Goal: Find specific page/section: Find specific page/section

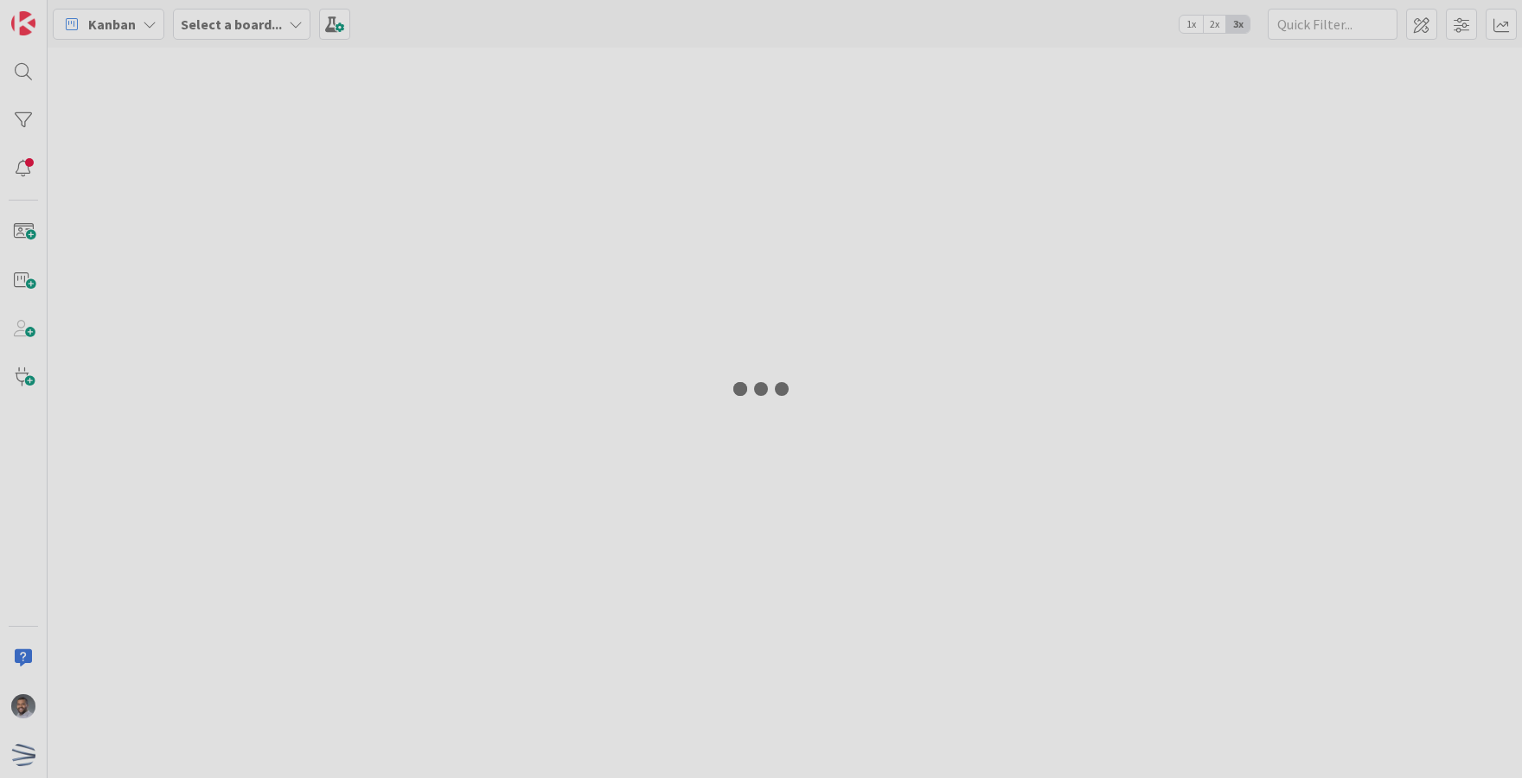
type input "DBT732"
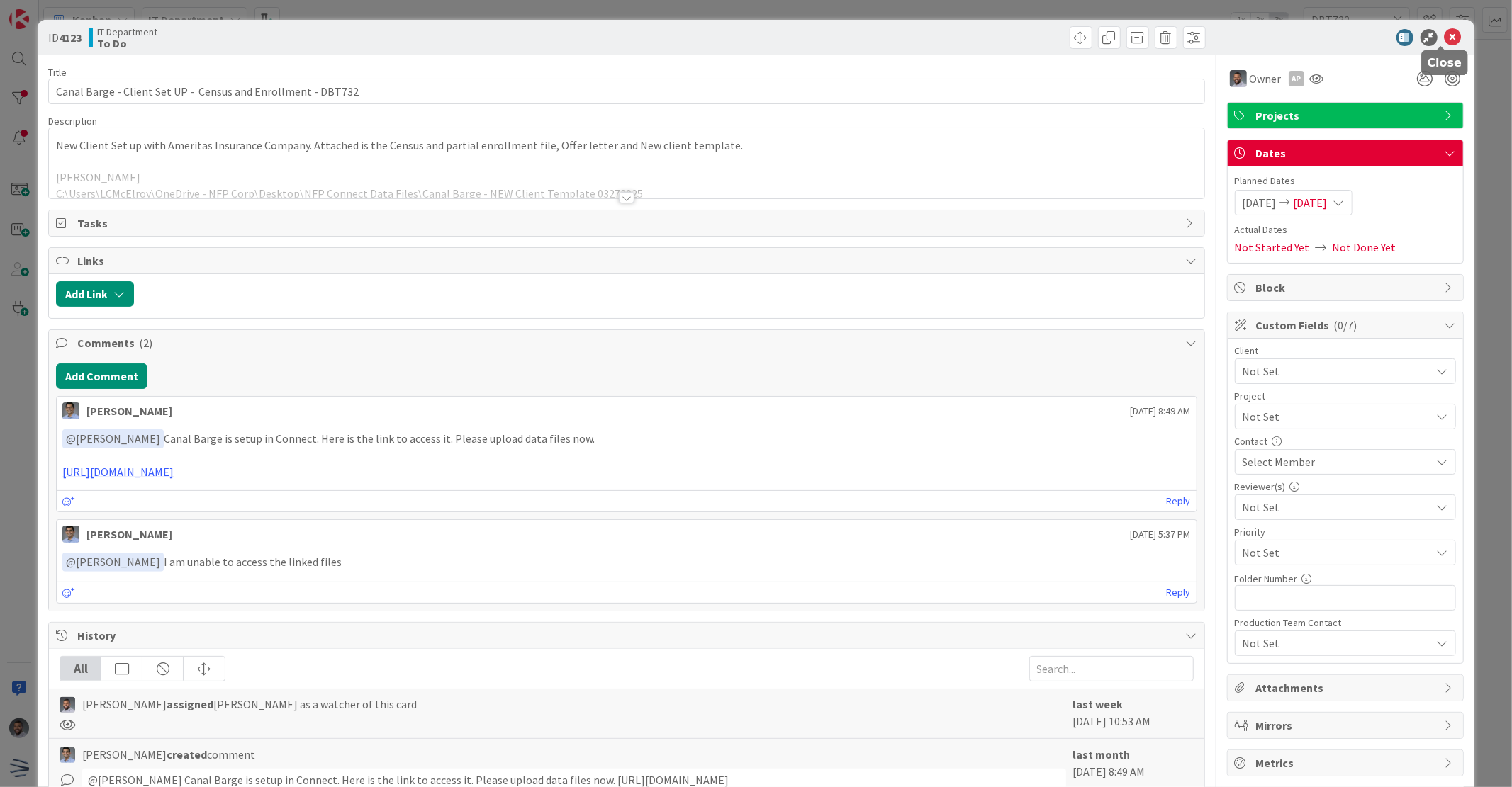
click at [1445, 39] on icon at bounding box center [1453, 37] width 17 height 17
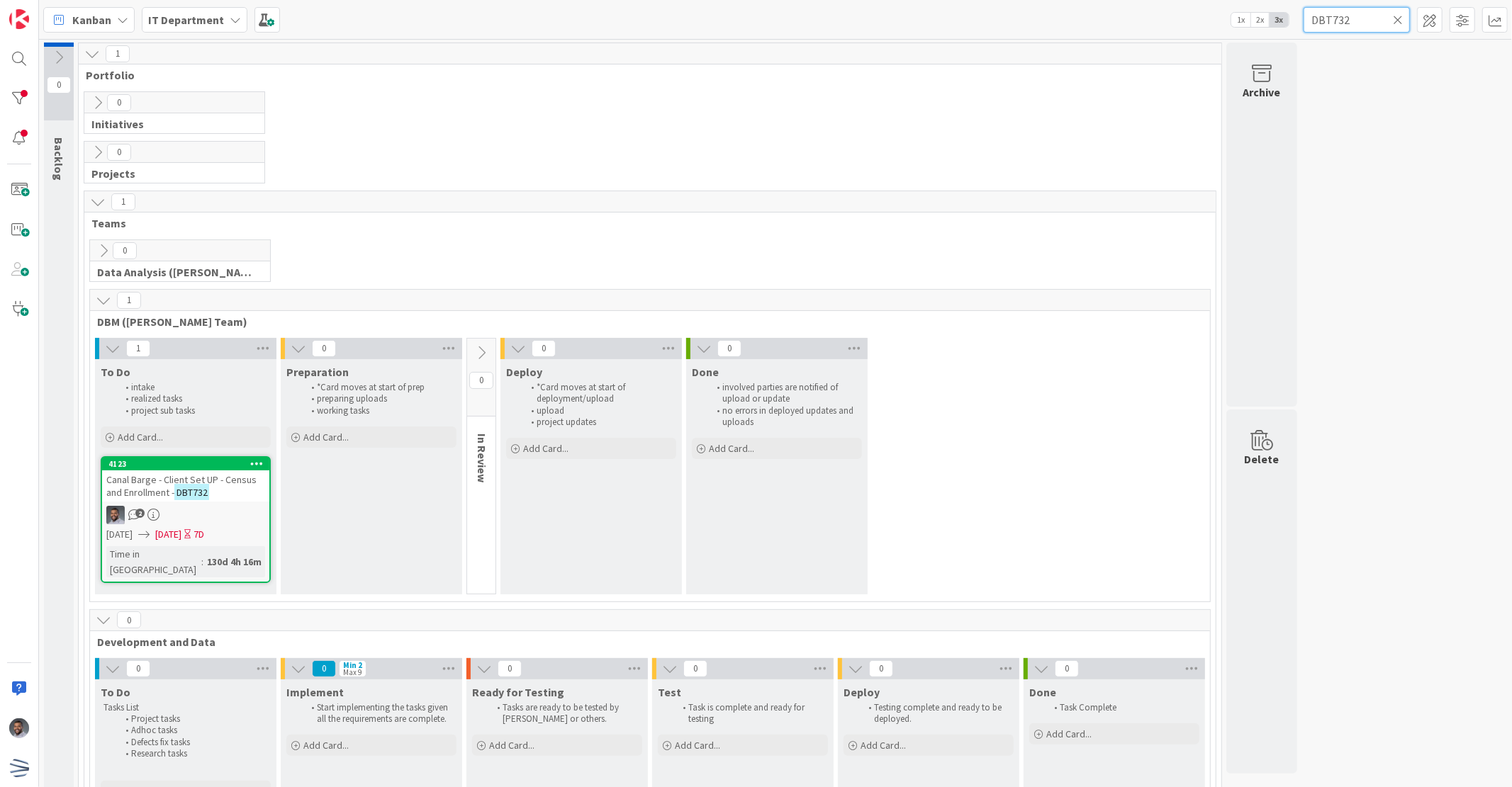
click at [1388, 18] on input "DBT732" at bounding box center [1357, 20] width 107 height 25
click at [1394, 20] on icon at bounding box center [1398, 20] width 10 height 13
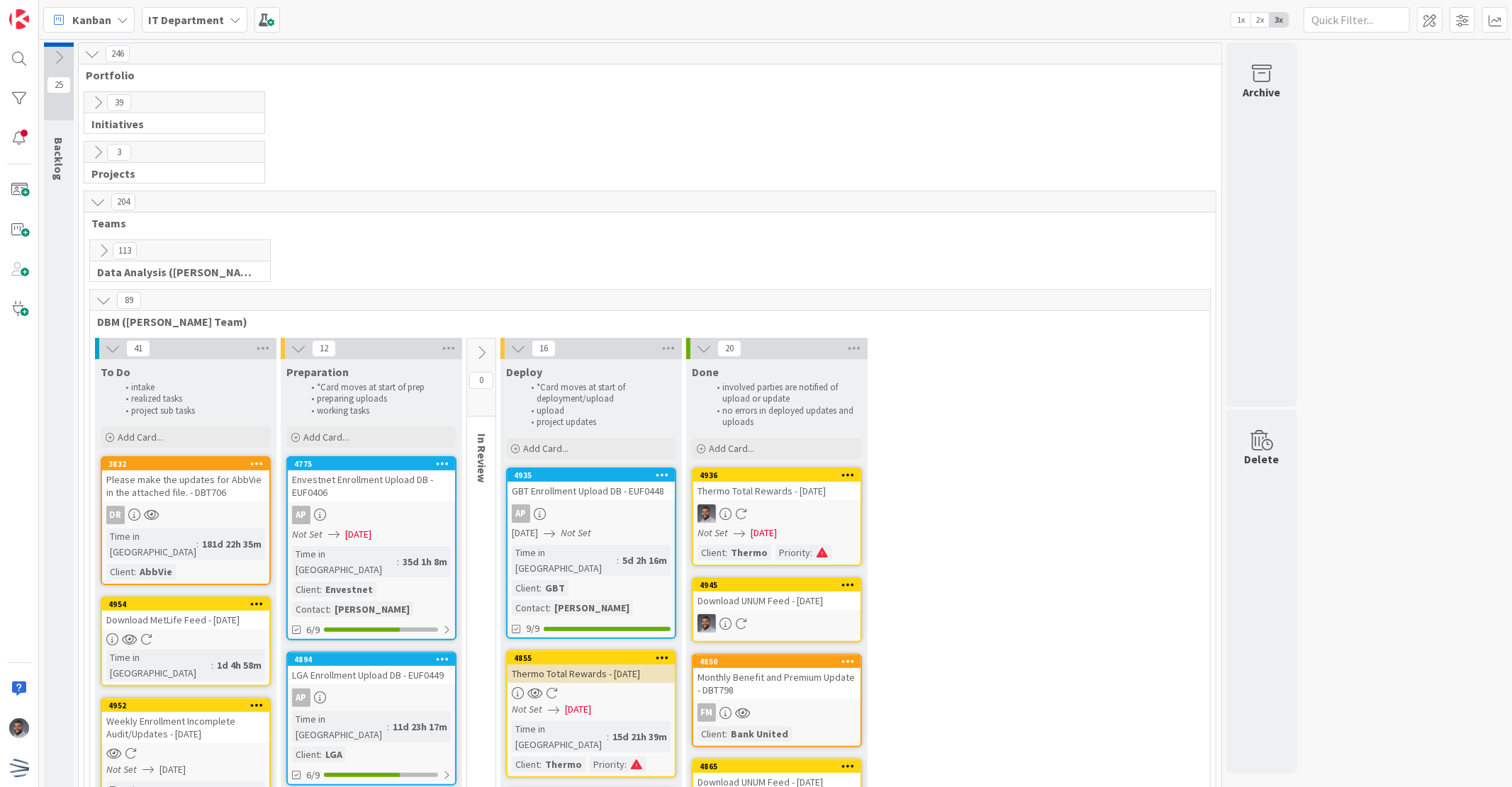
click at [93, 97] on icon at bounding box center [98, 102] width 16 height 16
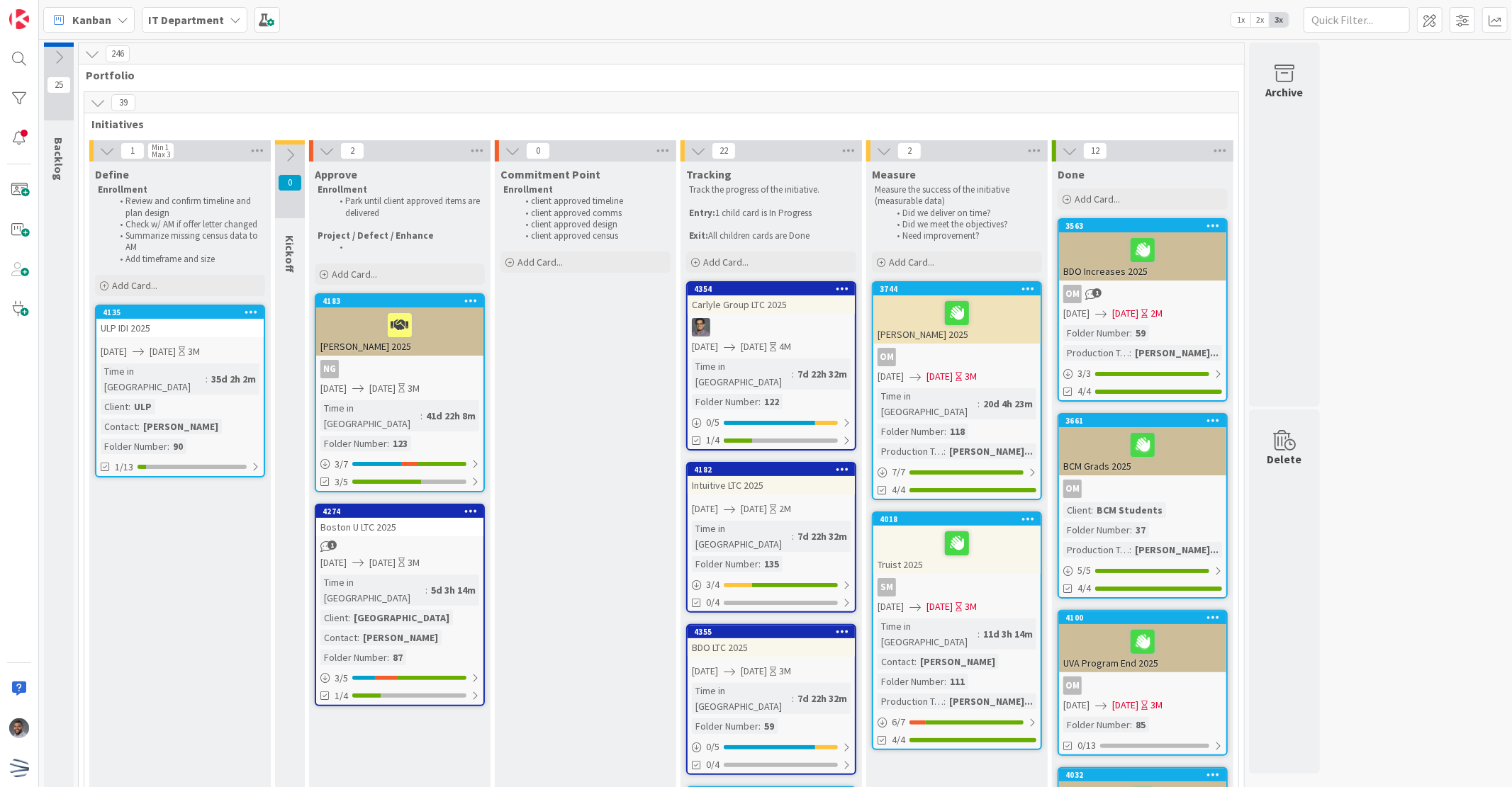
click at [98, 104] on icon at bounding box center [98, 102] width 16 height 16
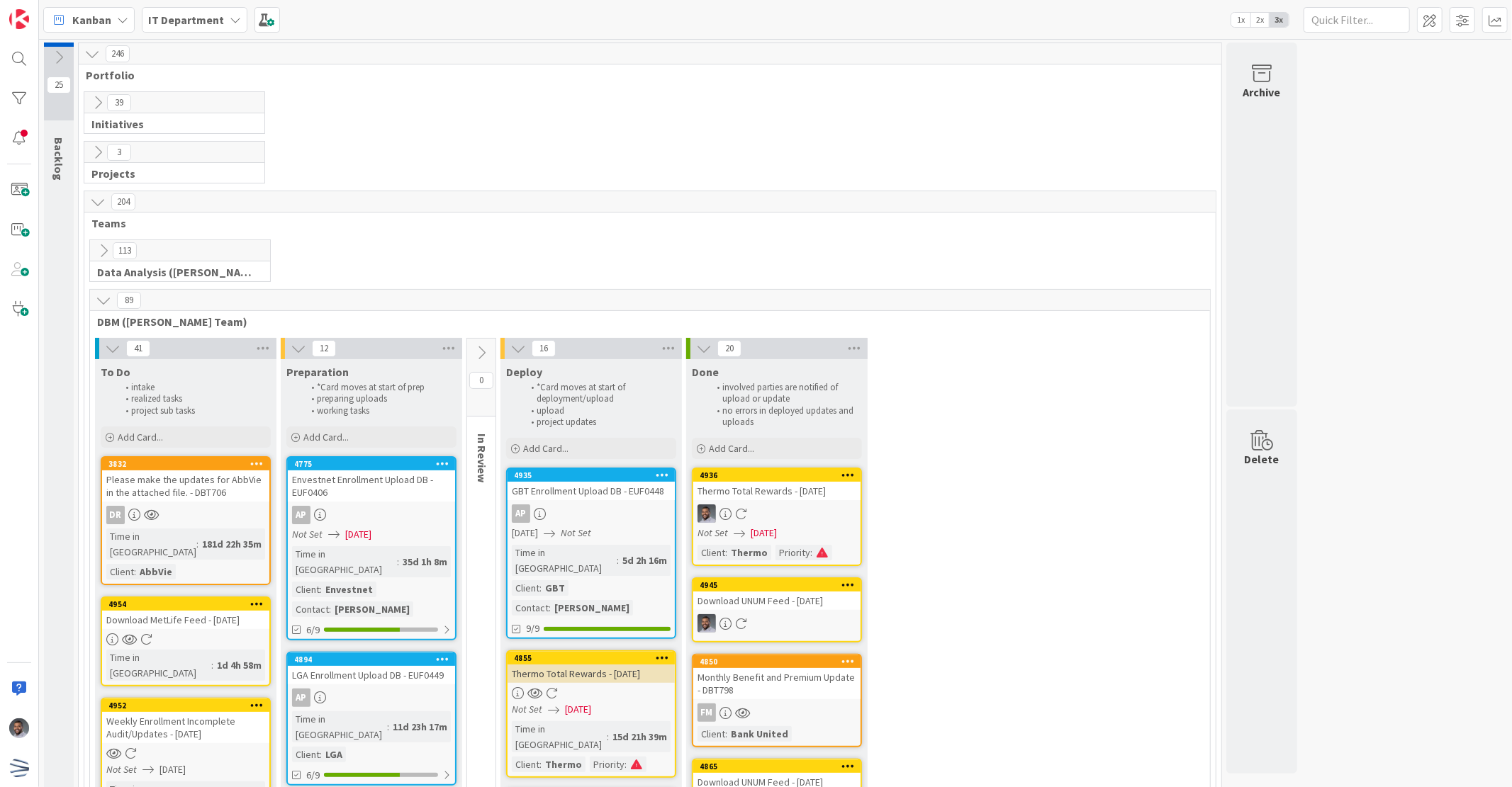
click at [103, 247] on icon at bounding box center [103, 251] width 16 height 16
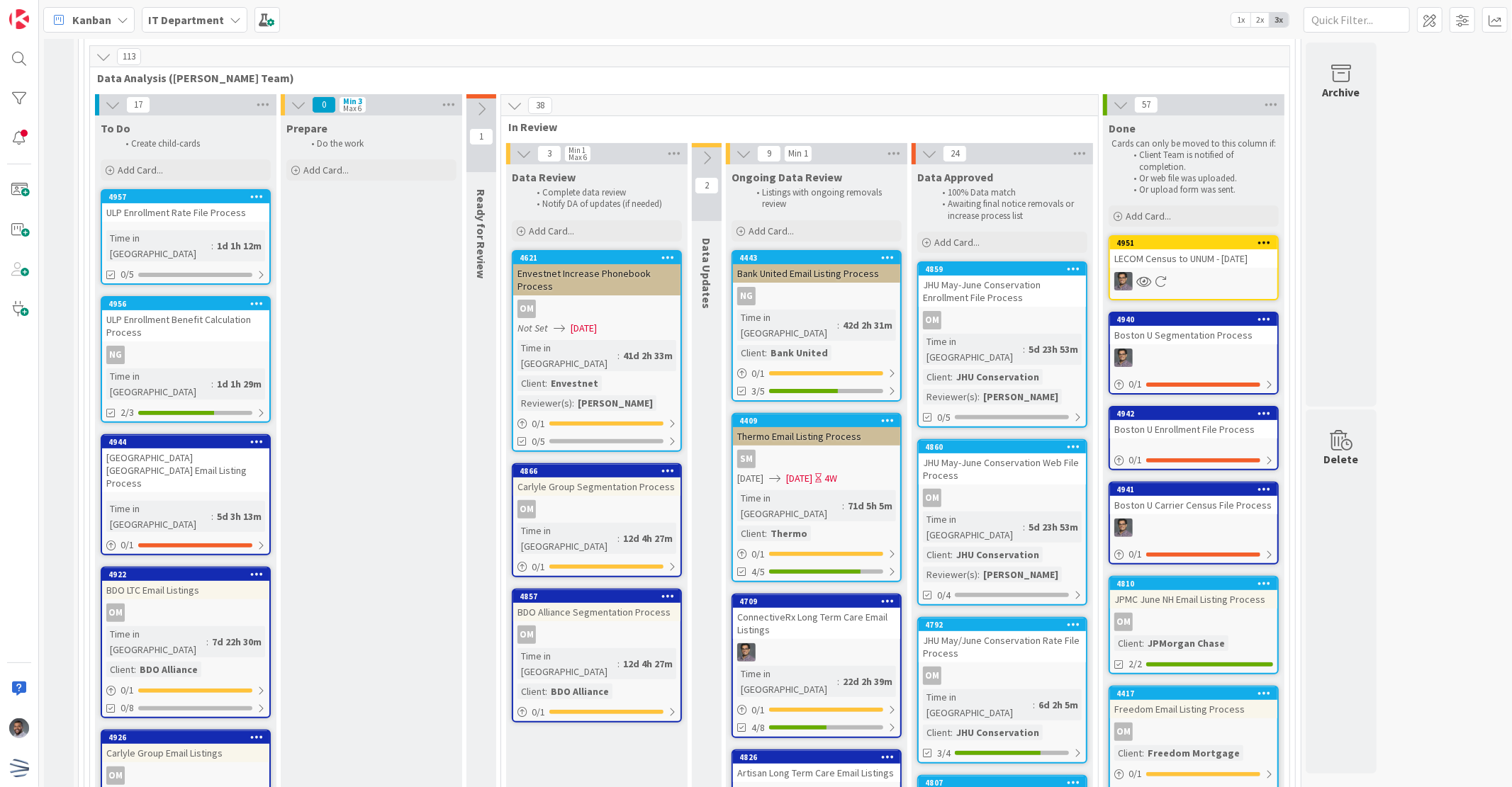
scroll to position [149, 0]
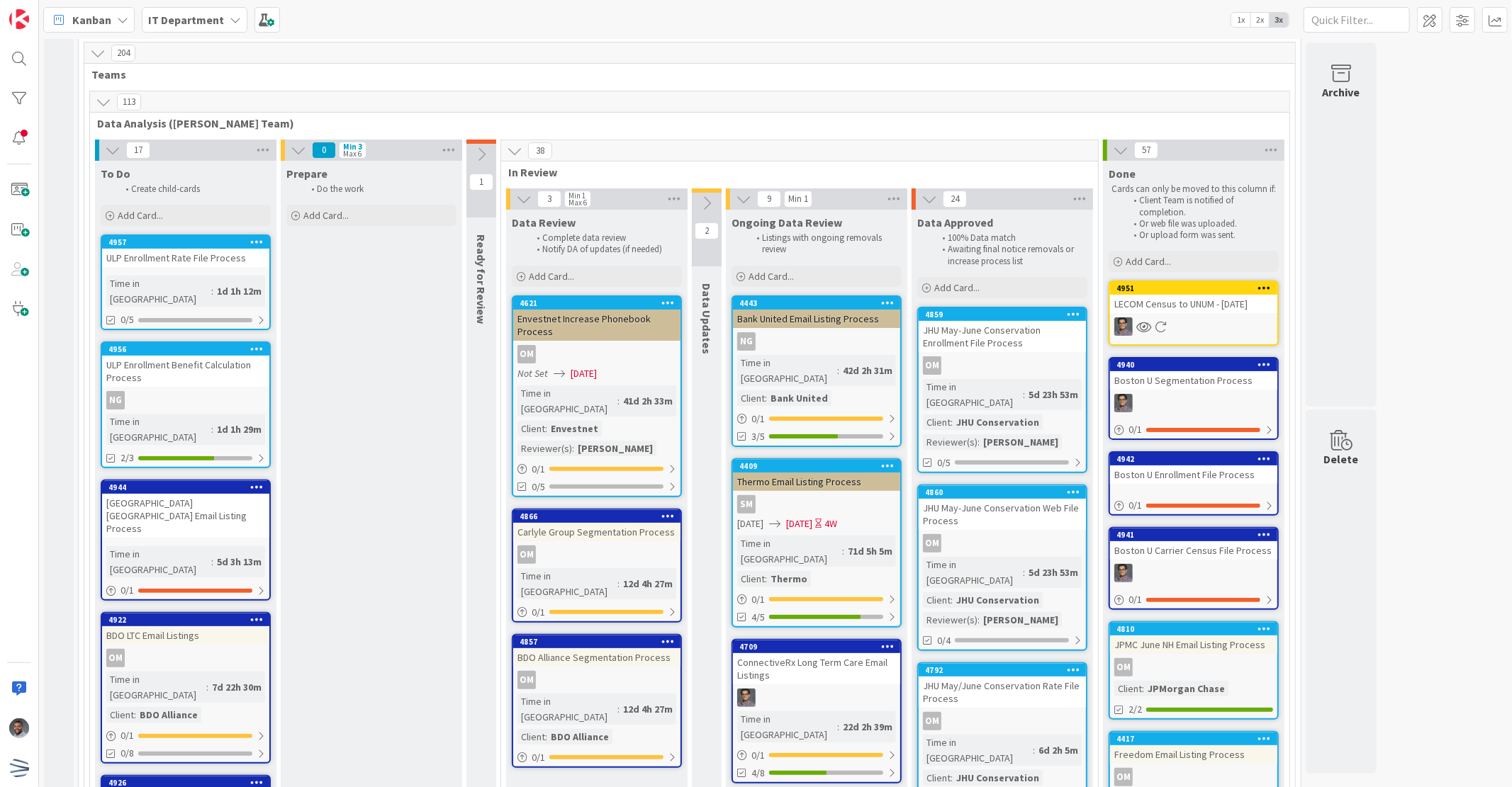
click at [101, 97] on icon at bounding box center [103, 102] width 16 height 16
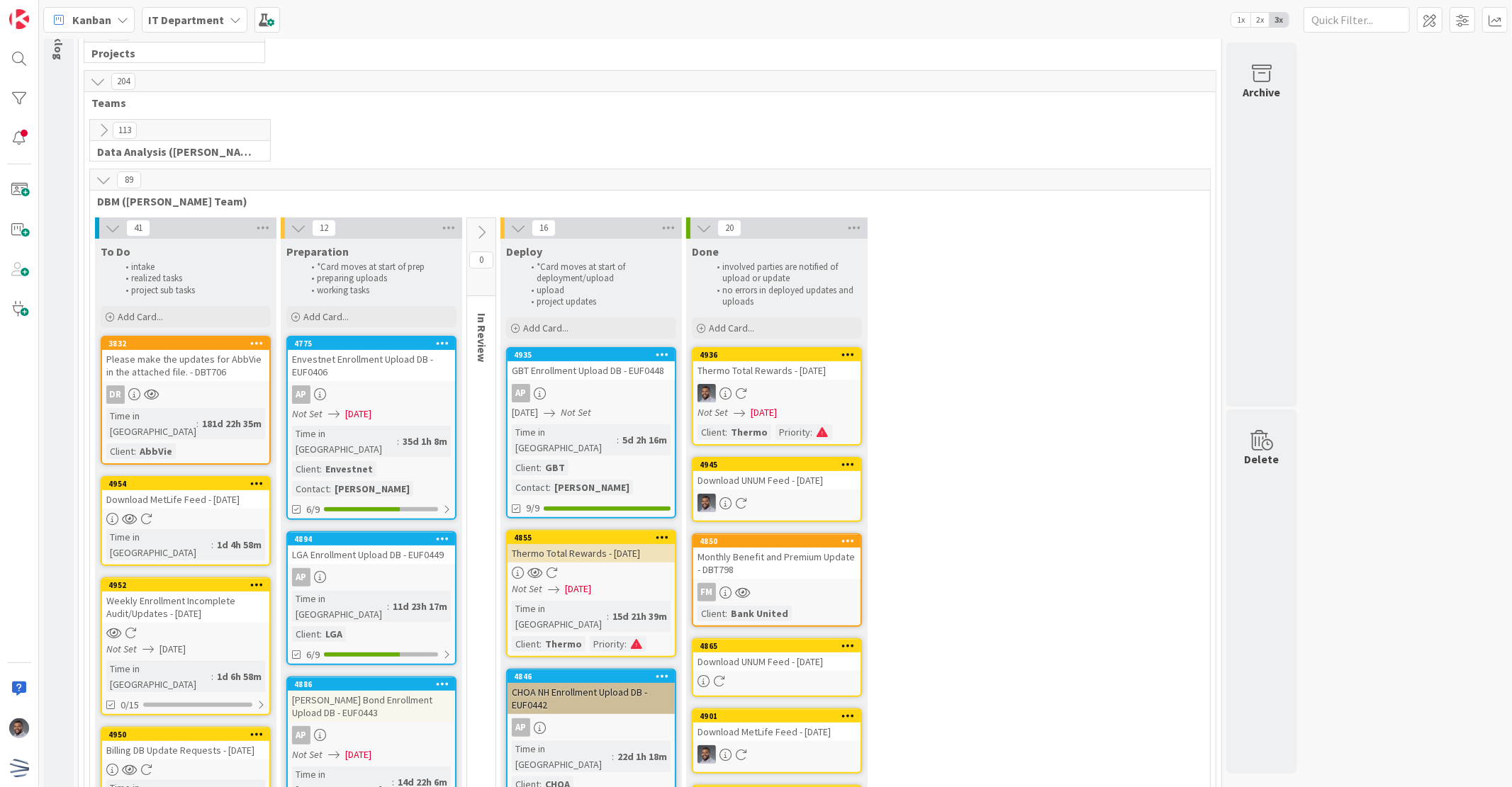
scroll to position [128, 0]
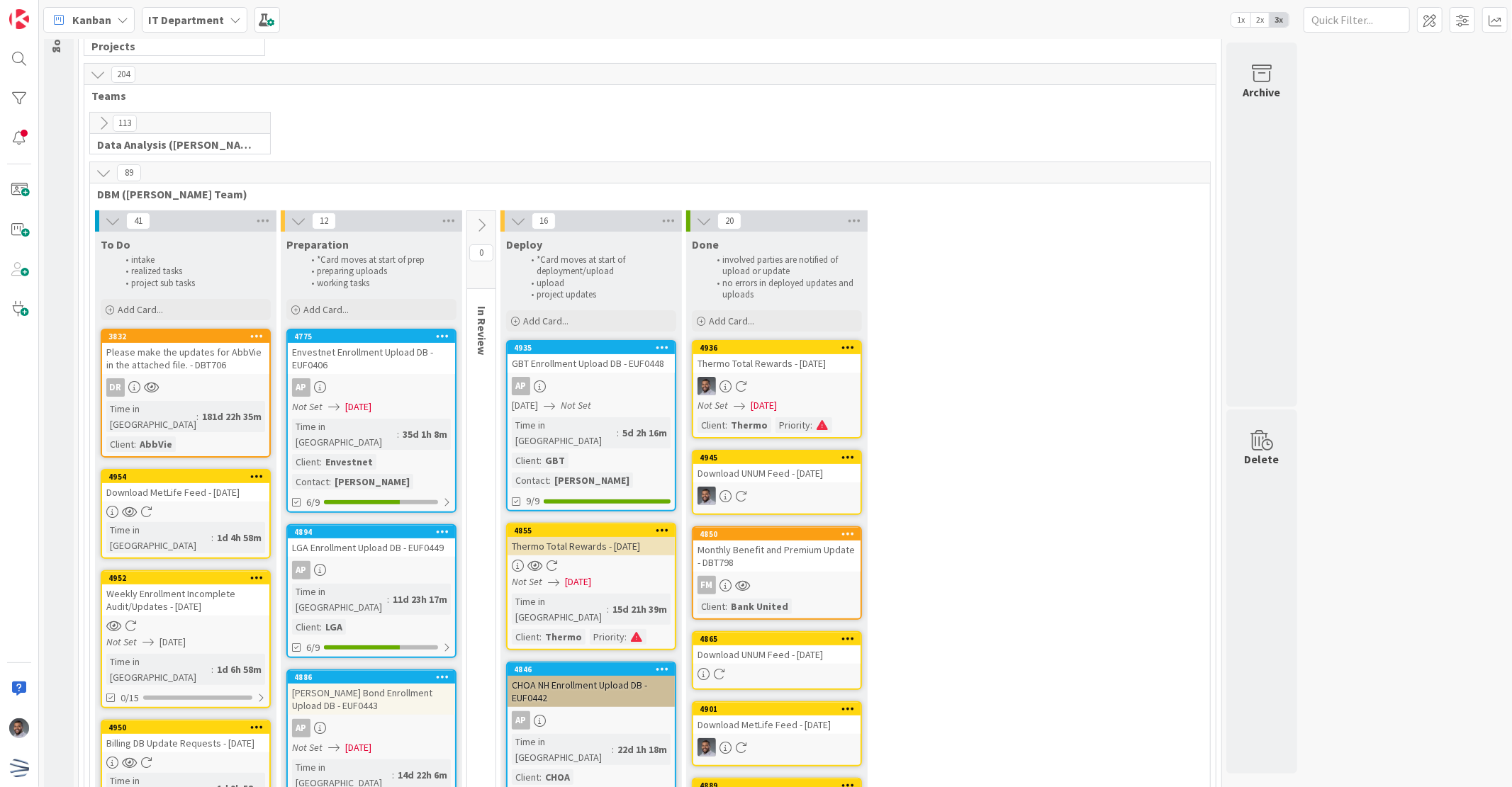
click at [109, 173] on icon at bounding box center [103, 172] width 16 height 16
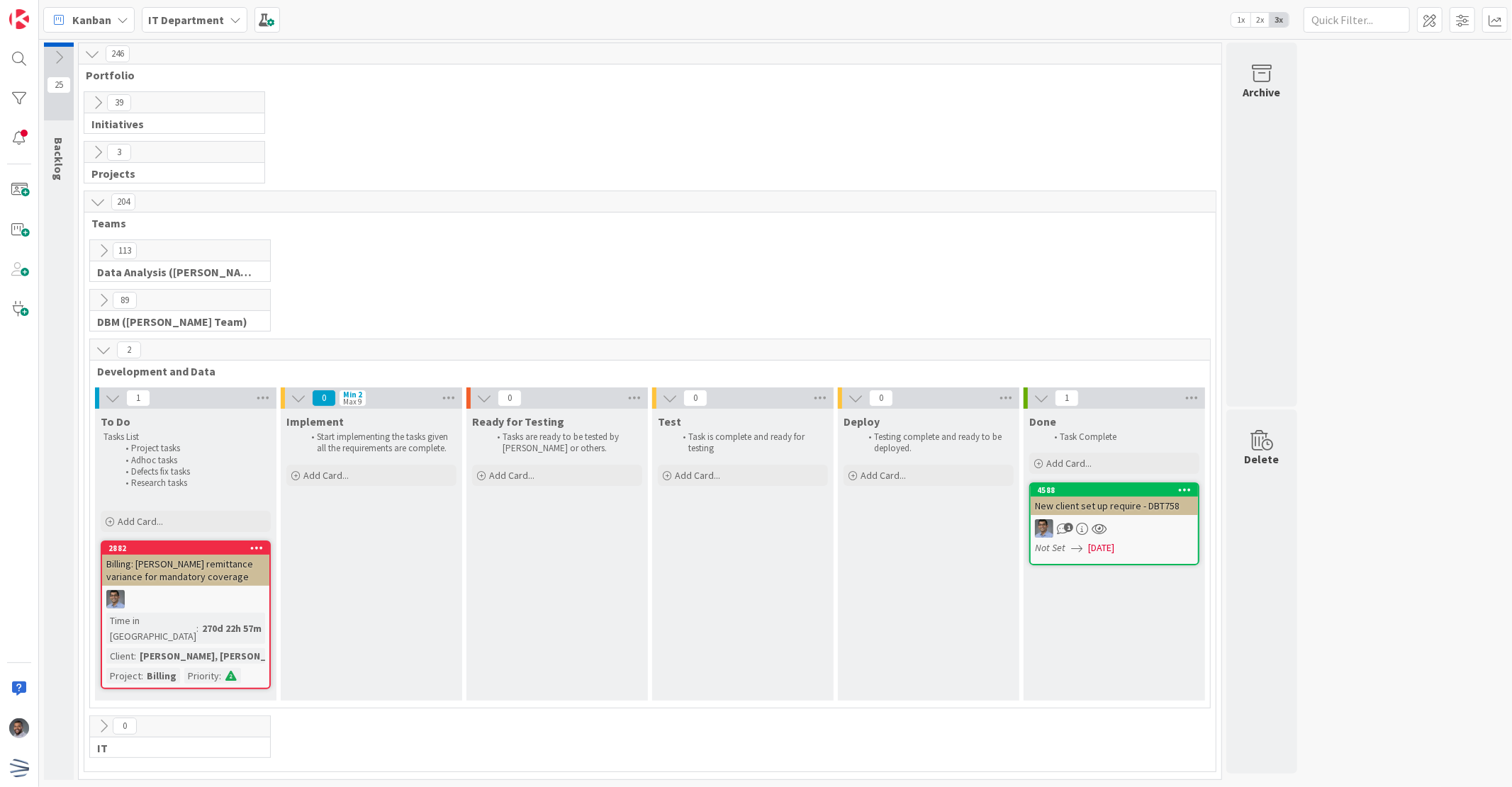
click at [695, 264] on div "113 Data Analysis ([PERSON_NAME] Team)" at bounding box center [649, 264] width 1126 height 50
